Goal: Information Seeking & Learning: Learn about a topic

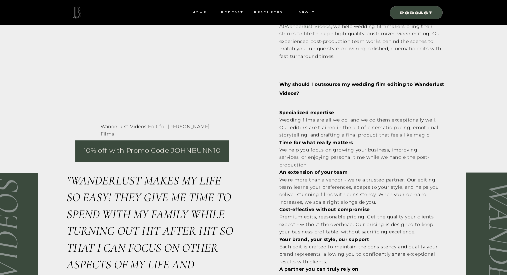
scroll to position [780, 0]
drag, startPoint x: 0, startPoint y: 0, endPoint x: 372, endPoint y: 221, distance: 433.1
click at [372, 221] on p "Specialized expertise Wedding films are all we do, and we do them exceptionally…" at bounding box center [359, 201] width 160 height 184
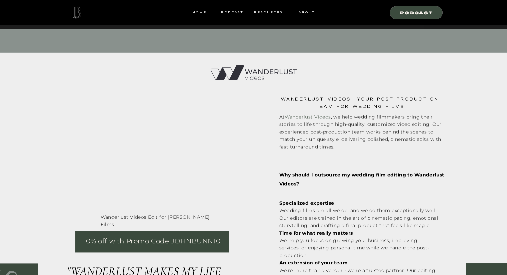
scroll to position [688, 0]
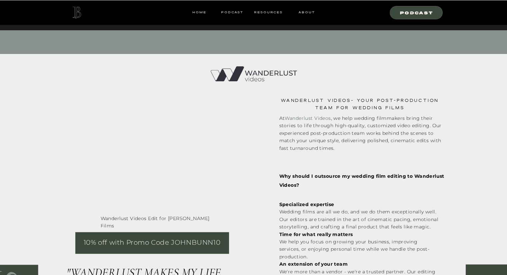
click at [261, 70] on div at bounding box center [254, 74] width 86 height 46
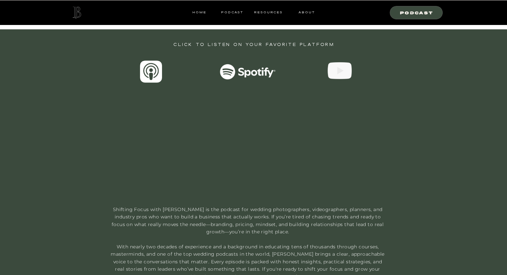
scroll to position [346, 0]
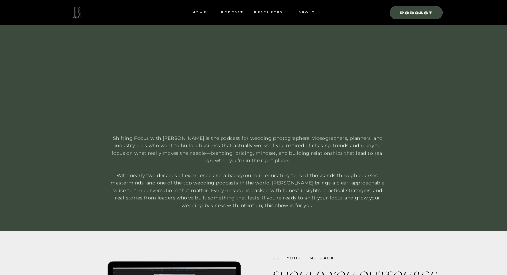
click at [277, 102] on video "Your browser does not support the video tag." at bounding box center [254, 71] width 186 height 105
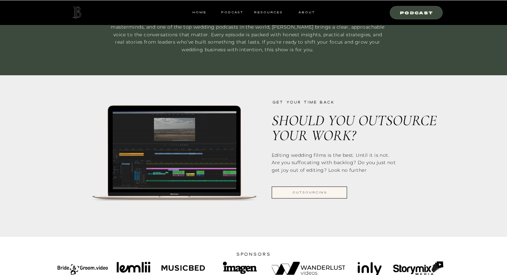
scroll to position [627, 0]
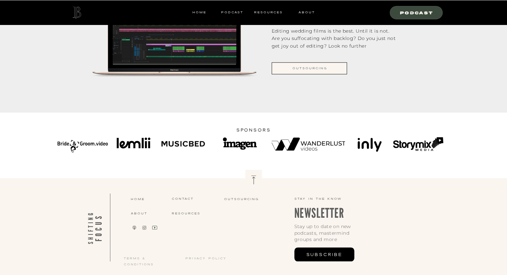
click at [154, 227] on icon at bounding box center [154, 227] width 7 height 5
